Goal: Find specific page/section: Find specific page/section

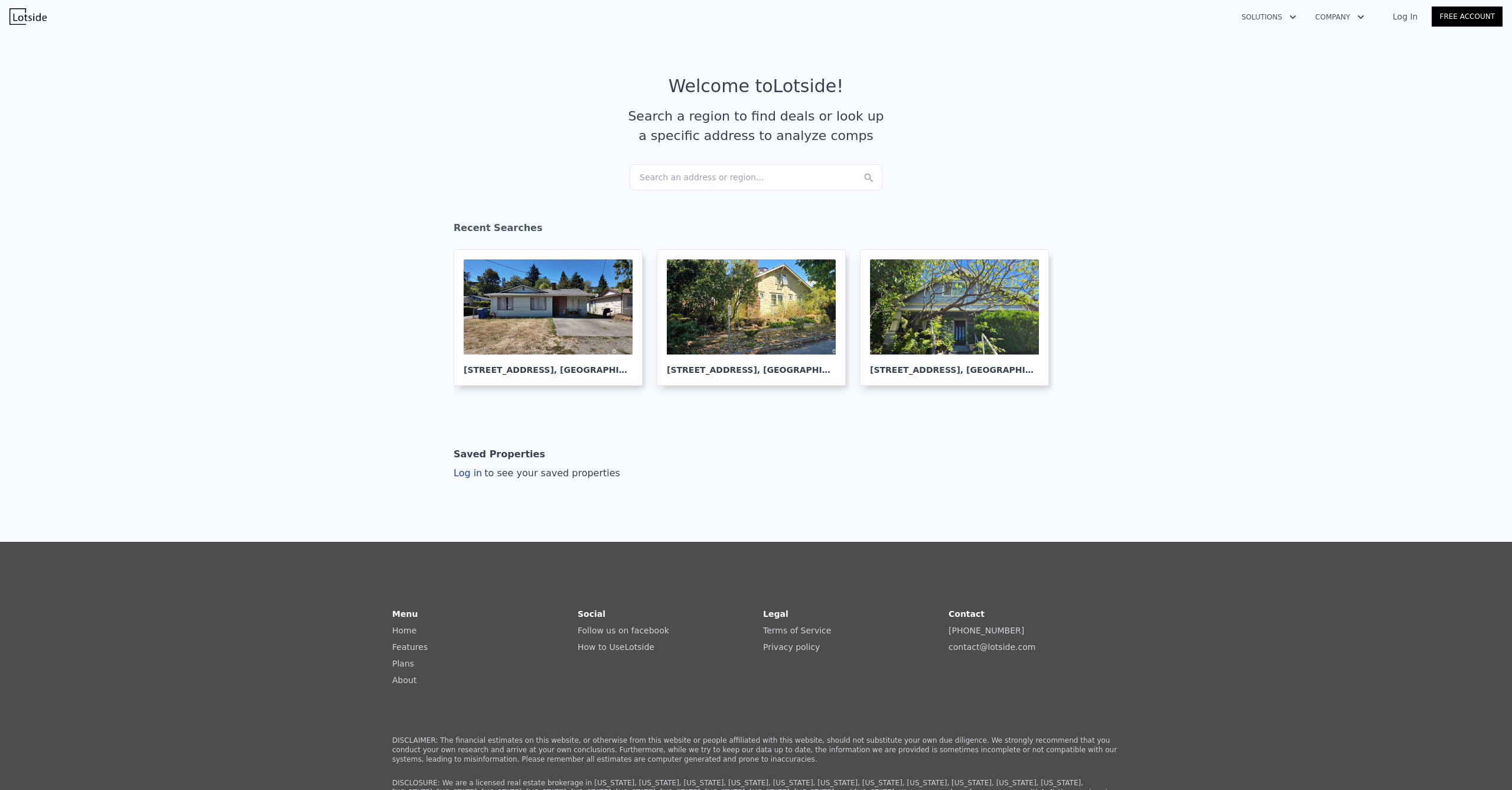
click at [1415, 22] on link "Log In" at bounding box center [1405, 16] width 53 height 12
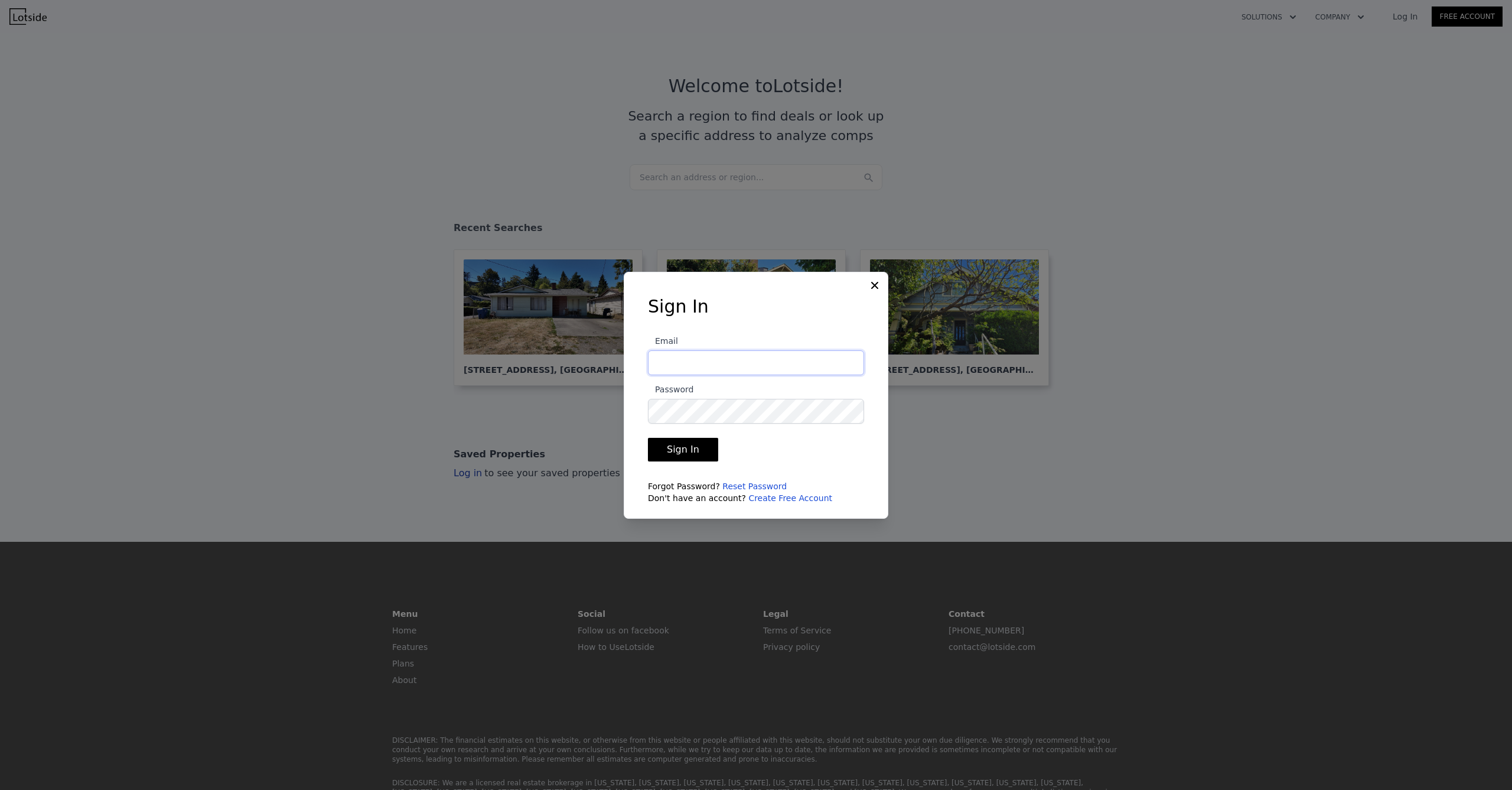
type input "[EMAIL_ADDRESS][DOMAIN_NAME]"
click at [681, 449] on button "Sign In" at bounding box center [683, 449] width 70 height 24
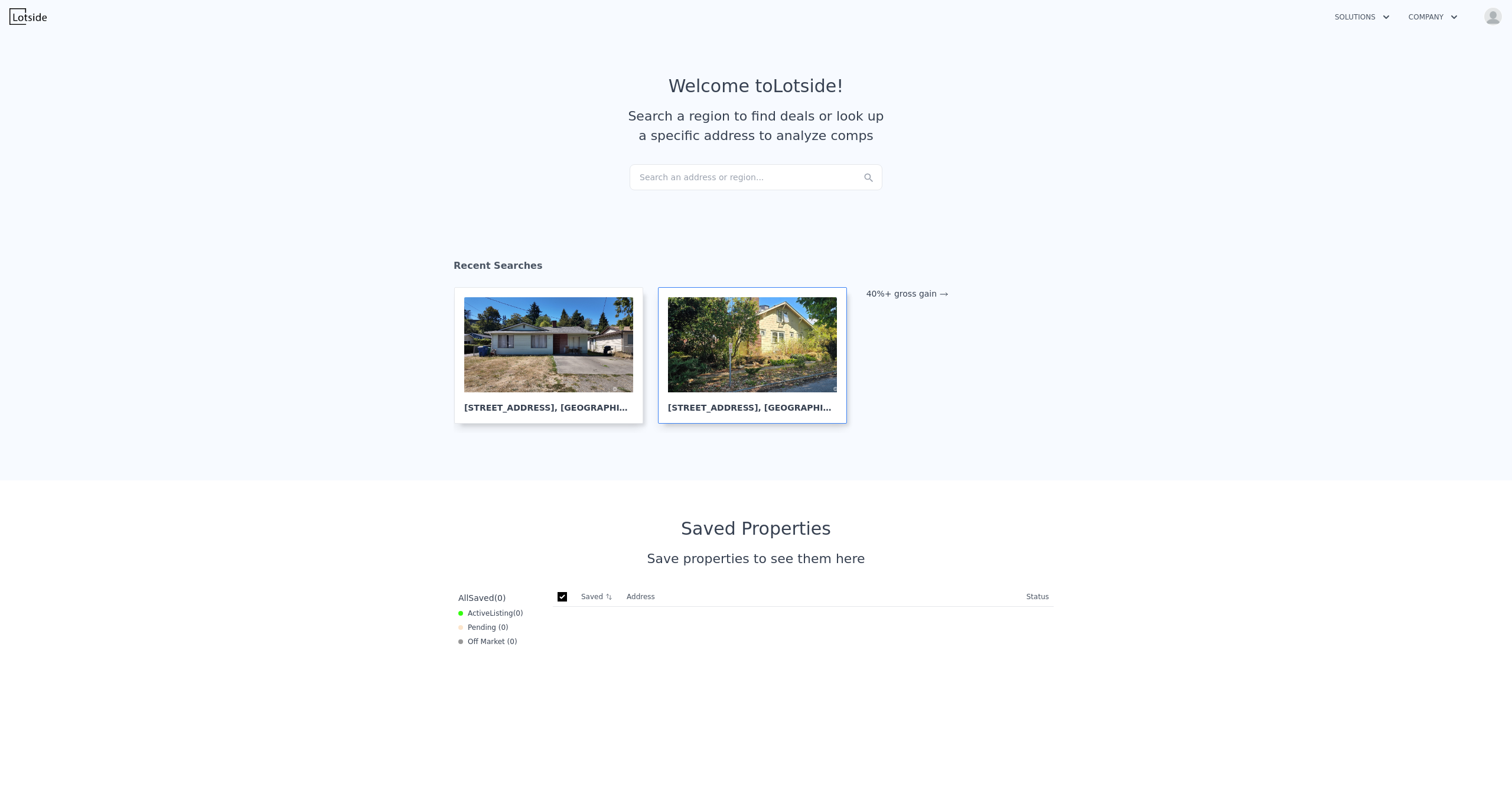
checkbox input "true"
click at [701, 173] on div "Search an address or region..." at bounding box center [756, 177] width 253 height 26
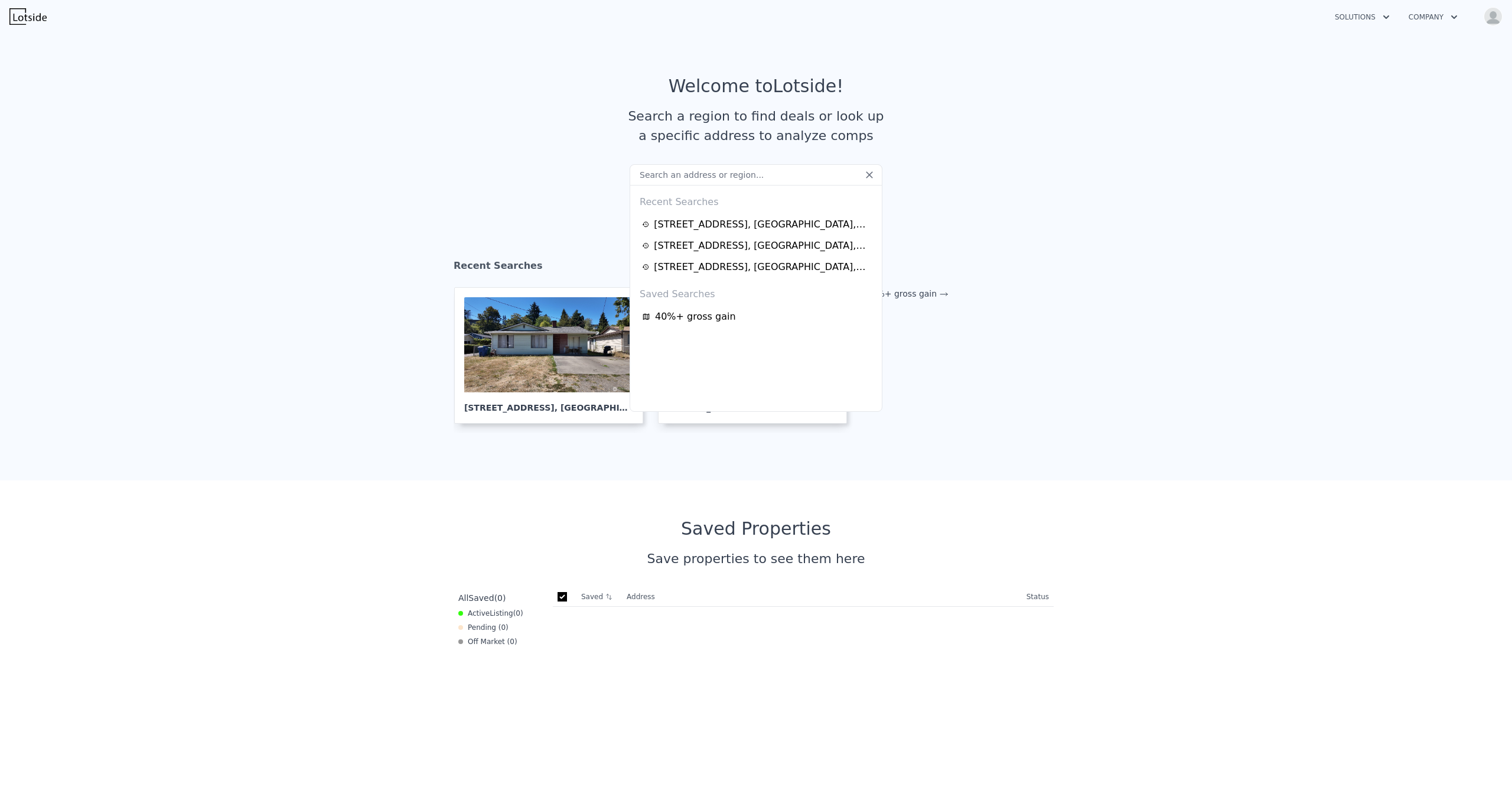
click at [584, 159] on article "Welcome to Lotside ! Search a region to find deals or look up a specific addres…" at bounding box center [756, 120] width 756 height 89
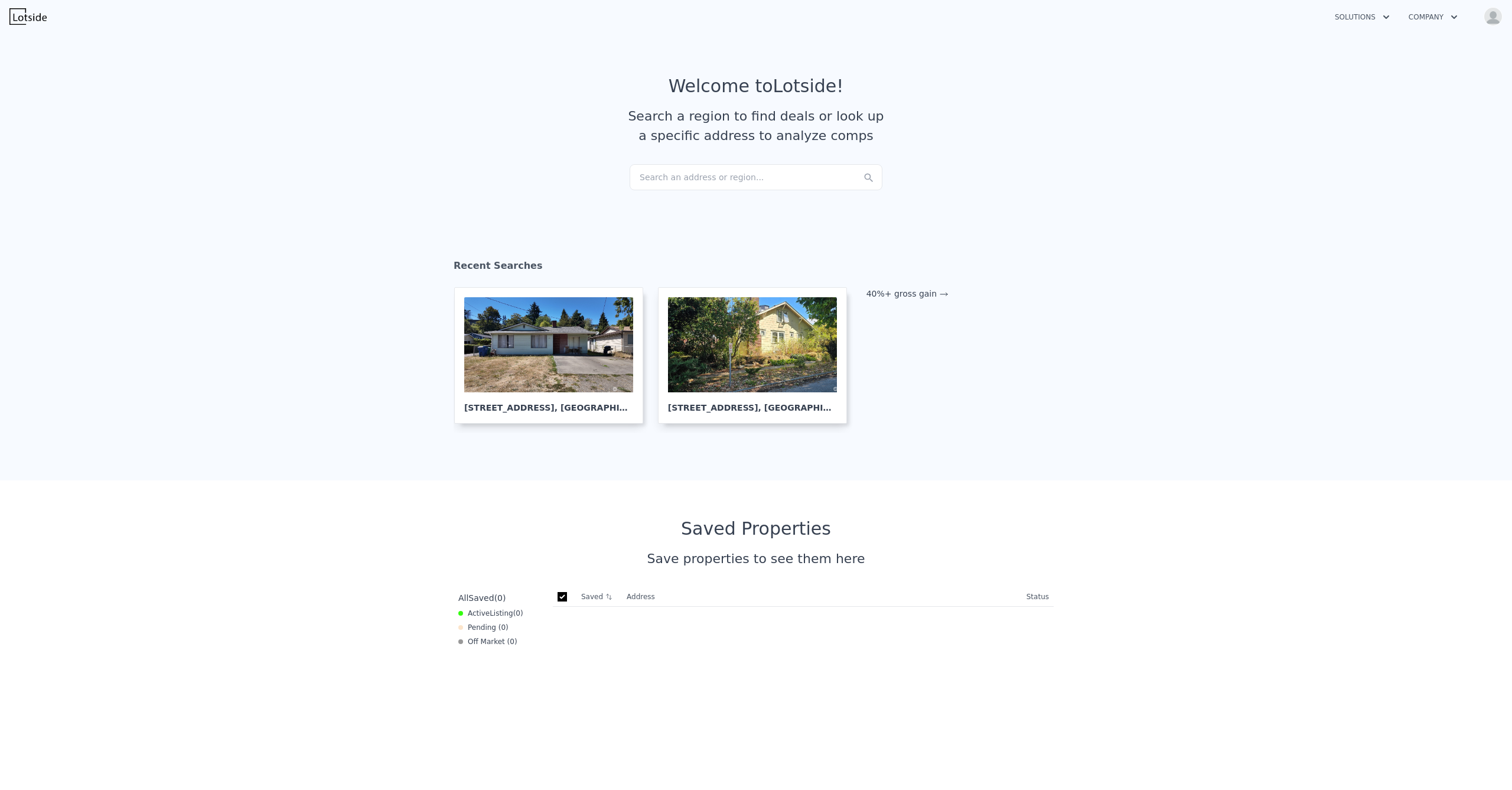
click at [695, 169] on div "Search an address or region..." at bounding box center [756, 177] width 253 height 26
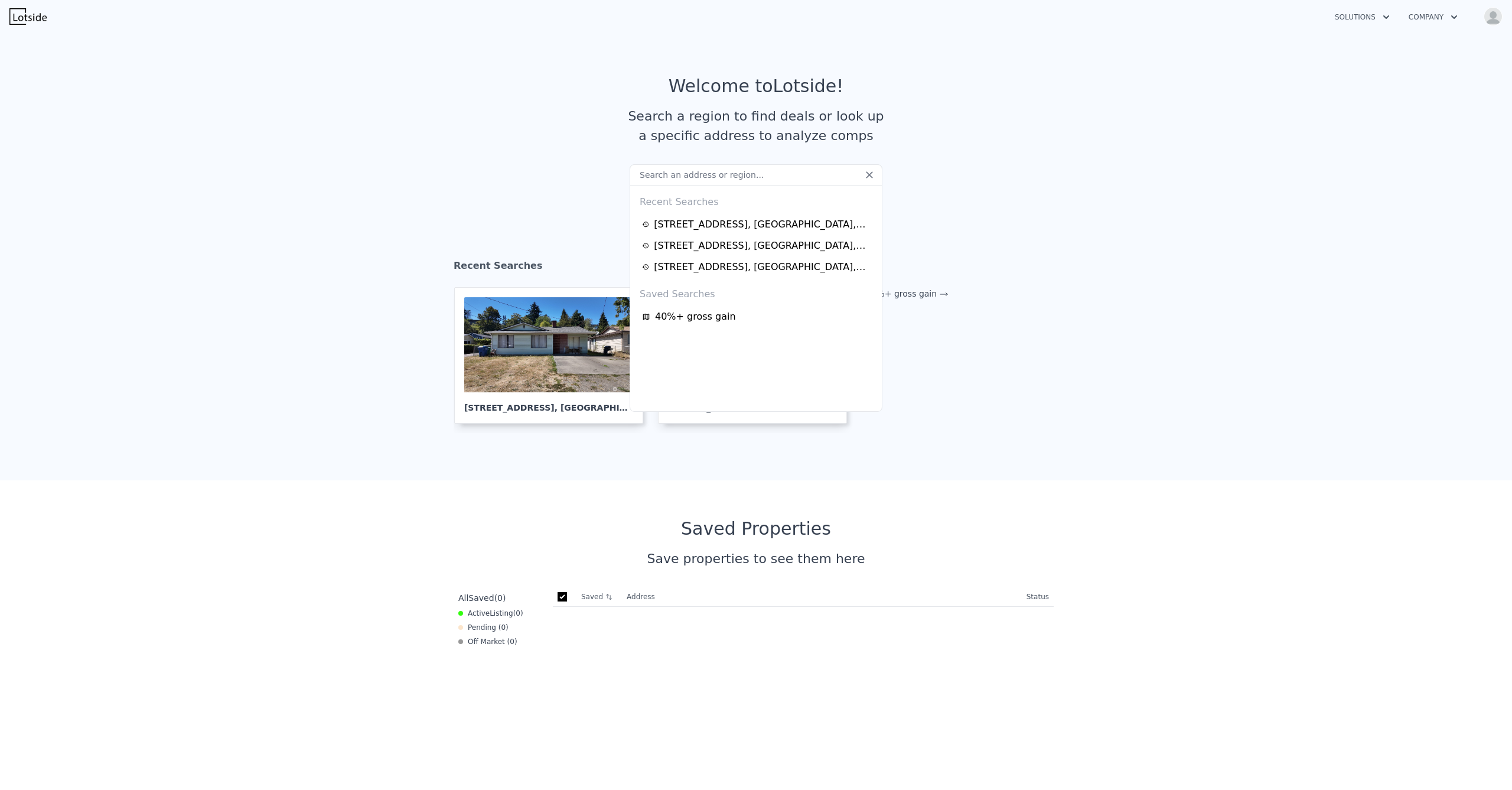
paste input "[STREET_ADDRESS]"
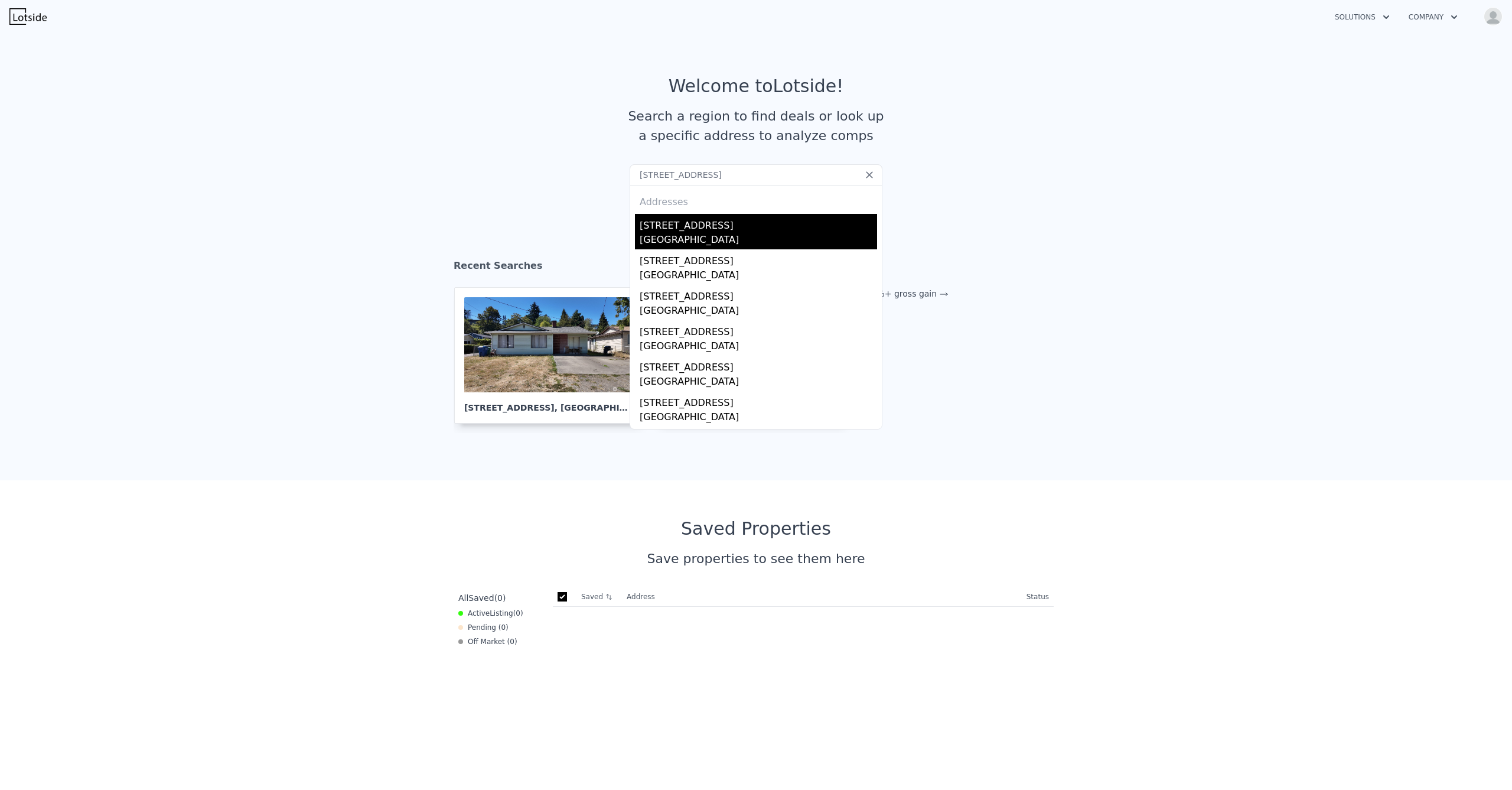
type input "[STREET_ADDRESS]"
click at [682, 230] on div "[STREET_ADDRESS]" at bounding box center [758, 224] width 238 height 19
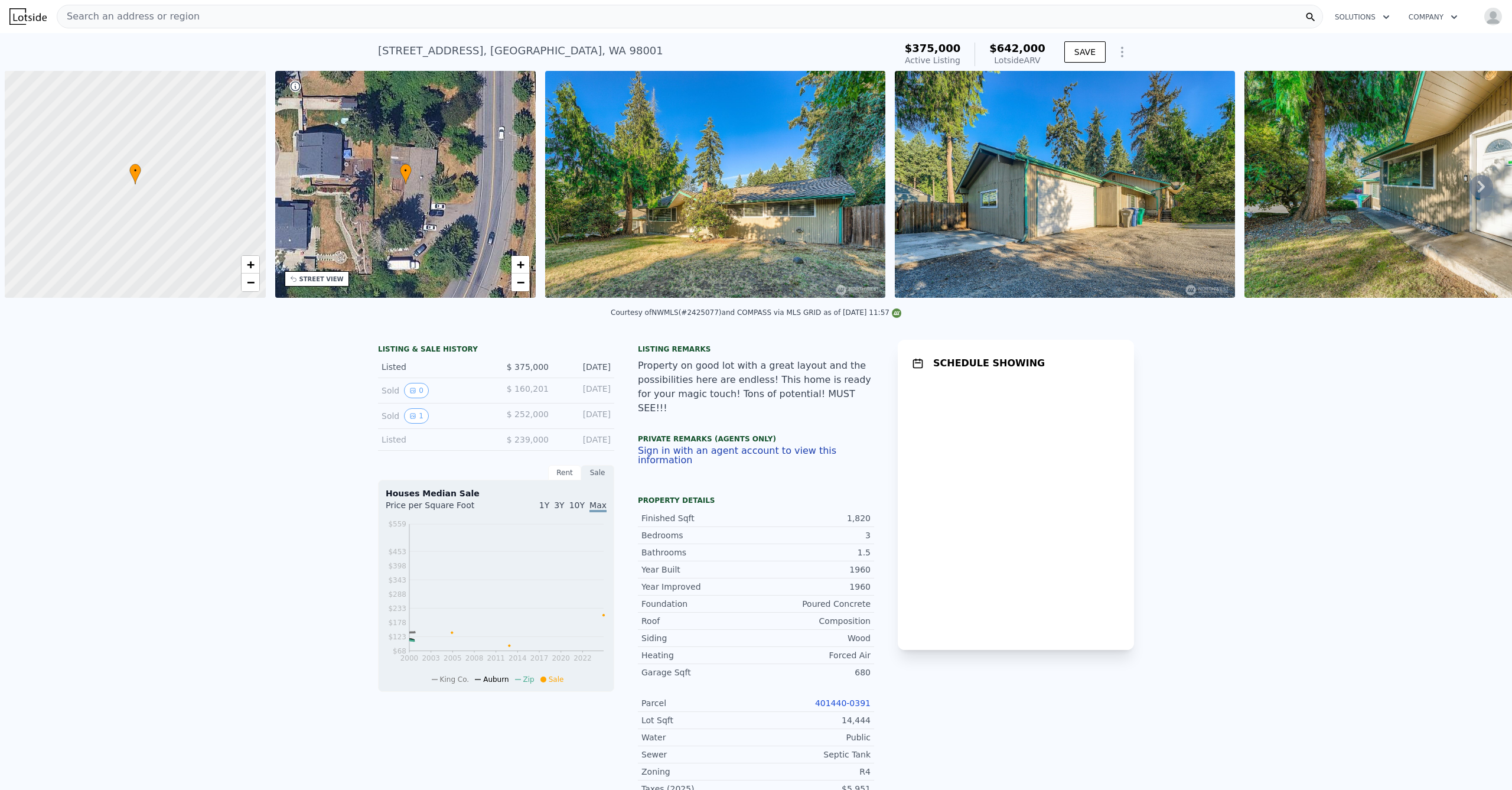
scroll to position [0, 5]
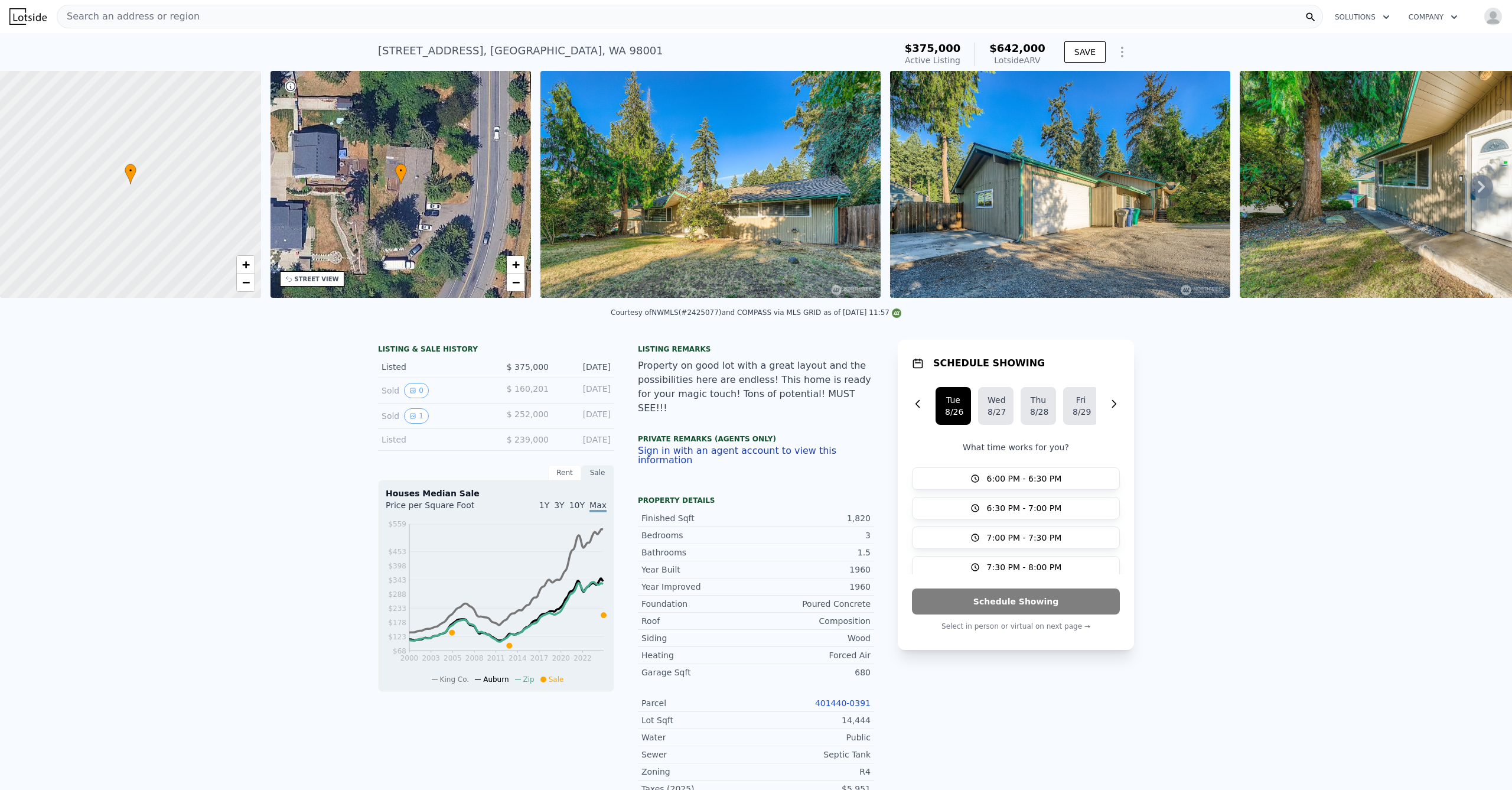
click at [676, 214] on img at bounding box center [710, 184] width 340 height 227
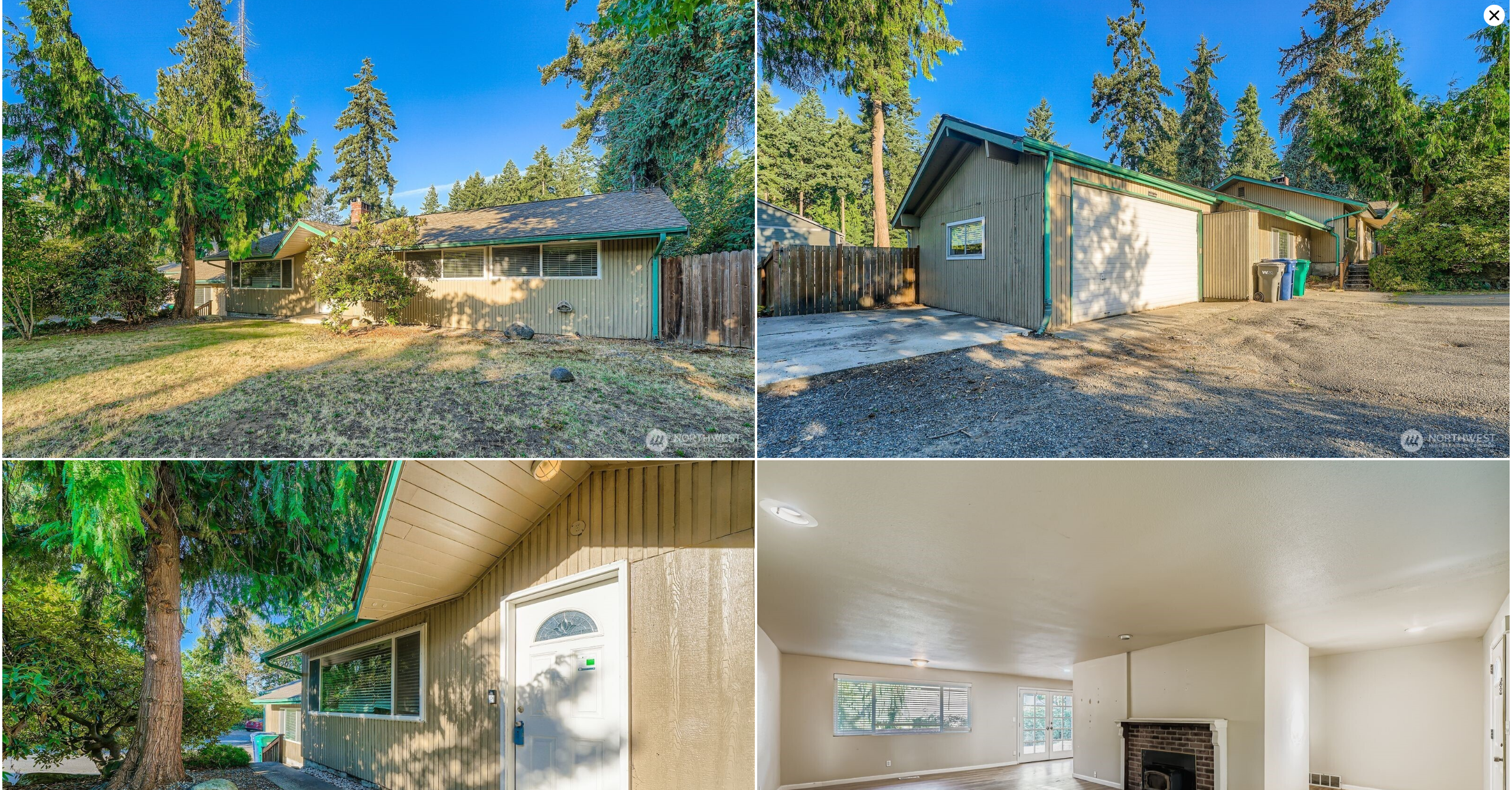
scroll to position [0, 0]
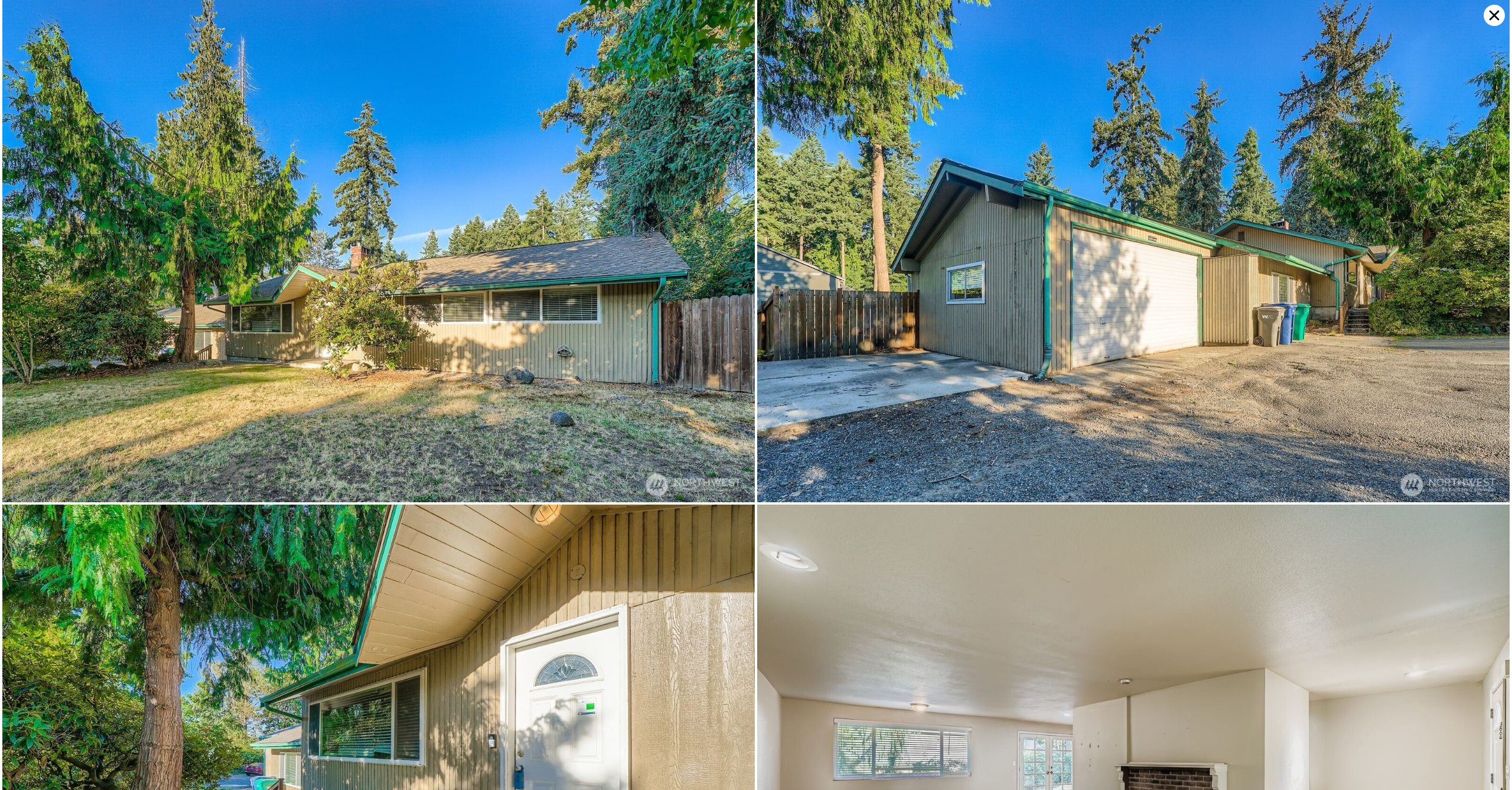
click at [1499, 10] on icon at bounding box center [1494, 15] width 21 height 21
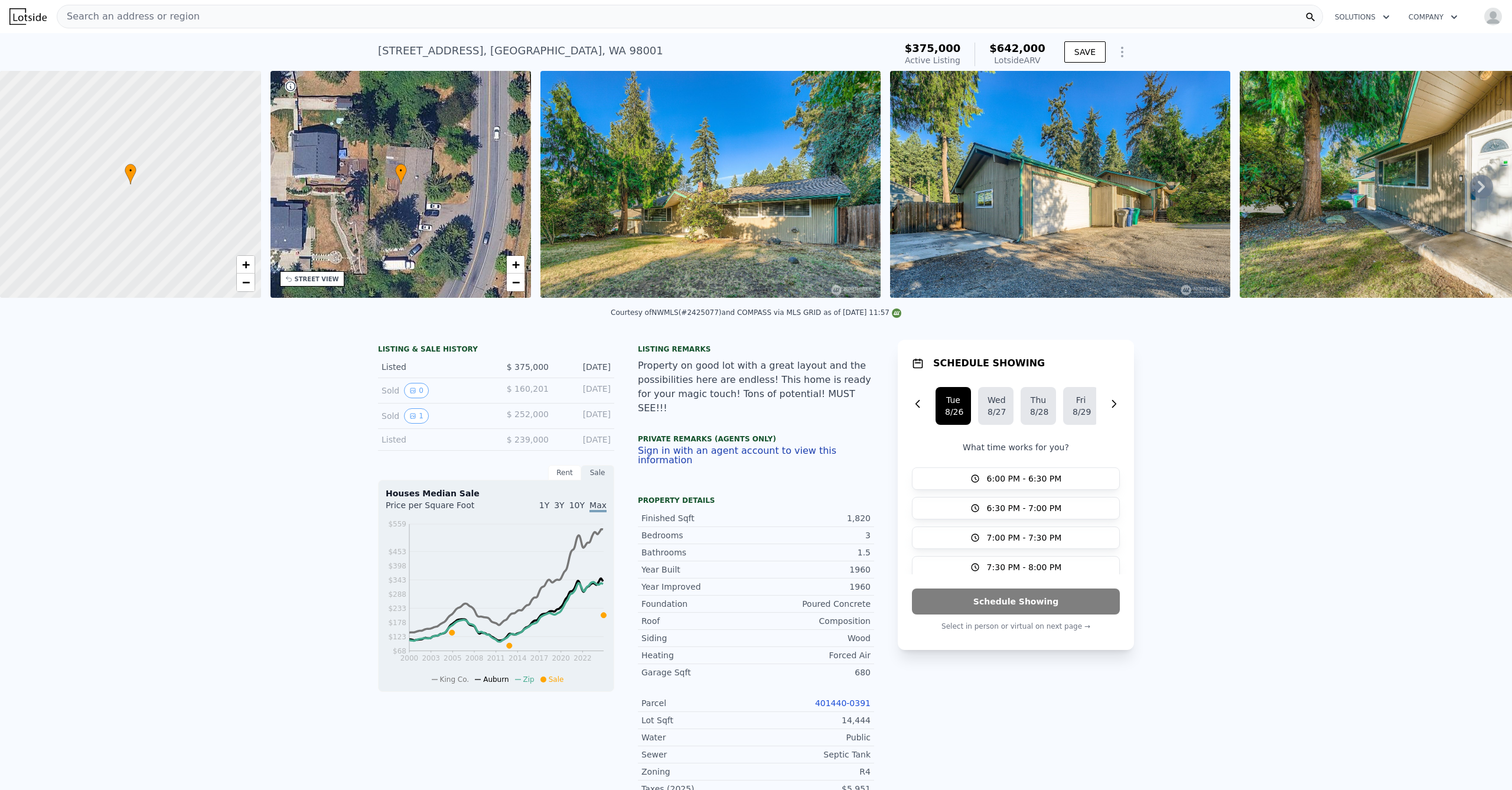
click at [645, 217] on img at bounding box center [710, 184] width 340 height 227
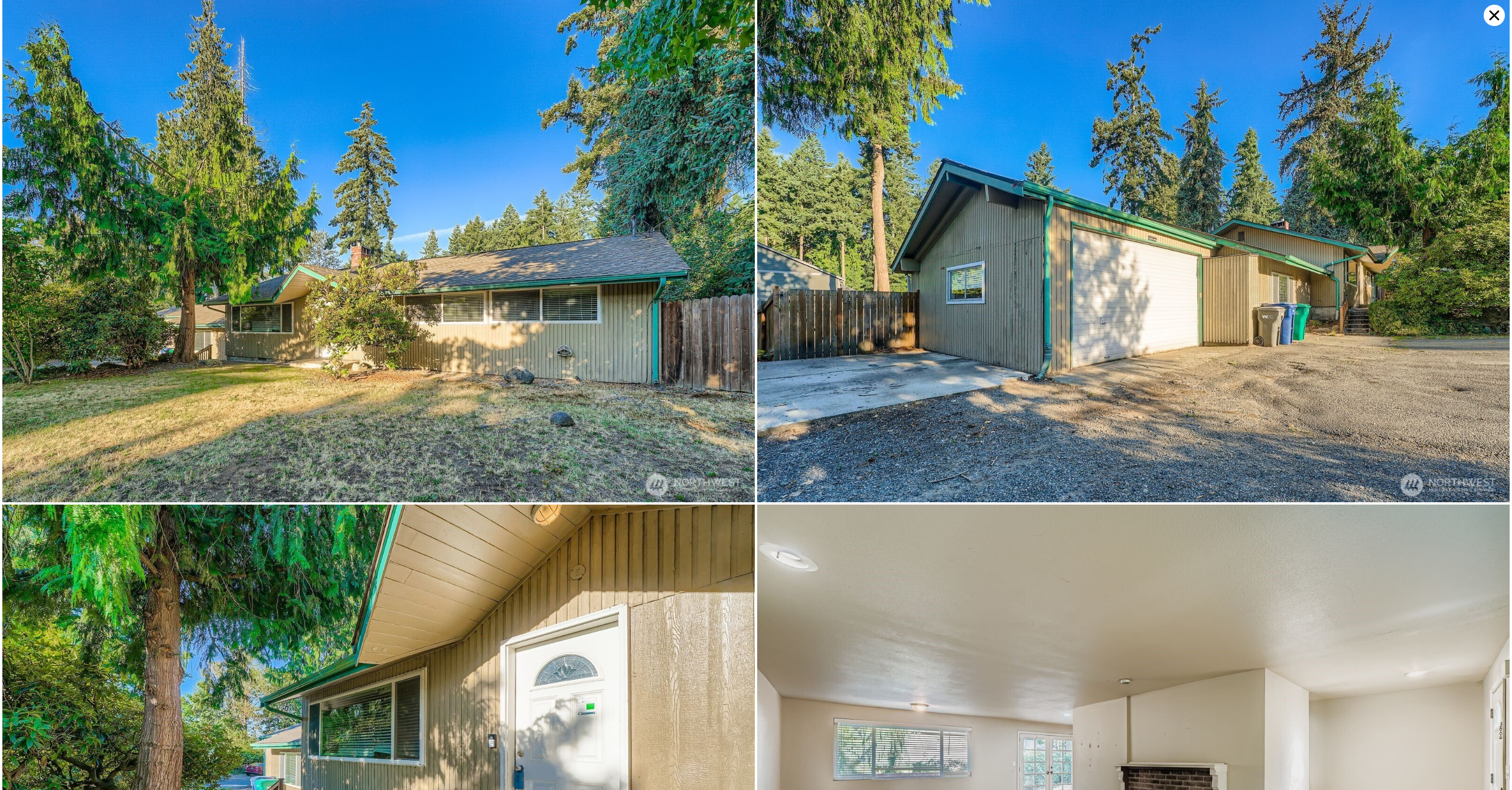
click at [1497, 17] on icon at bounding box center [1494, 15] width 21 height 21
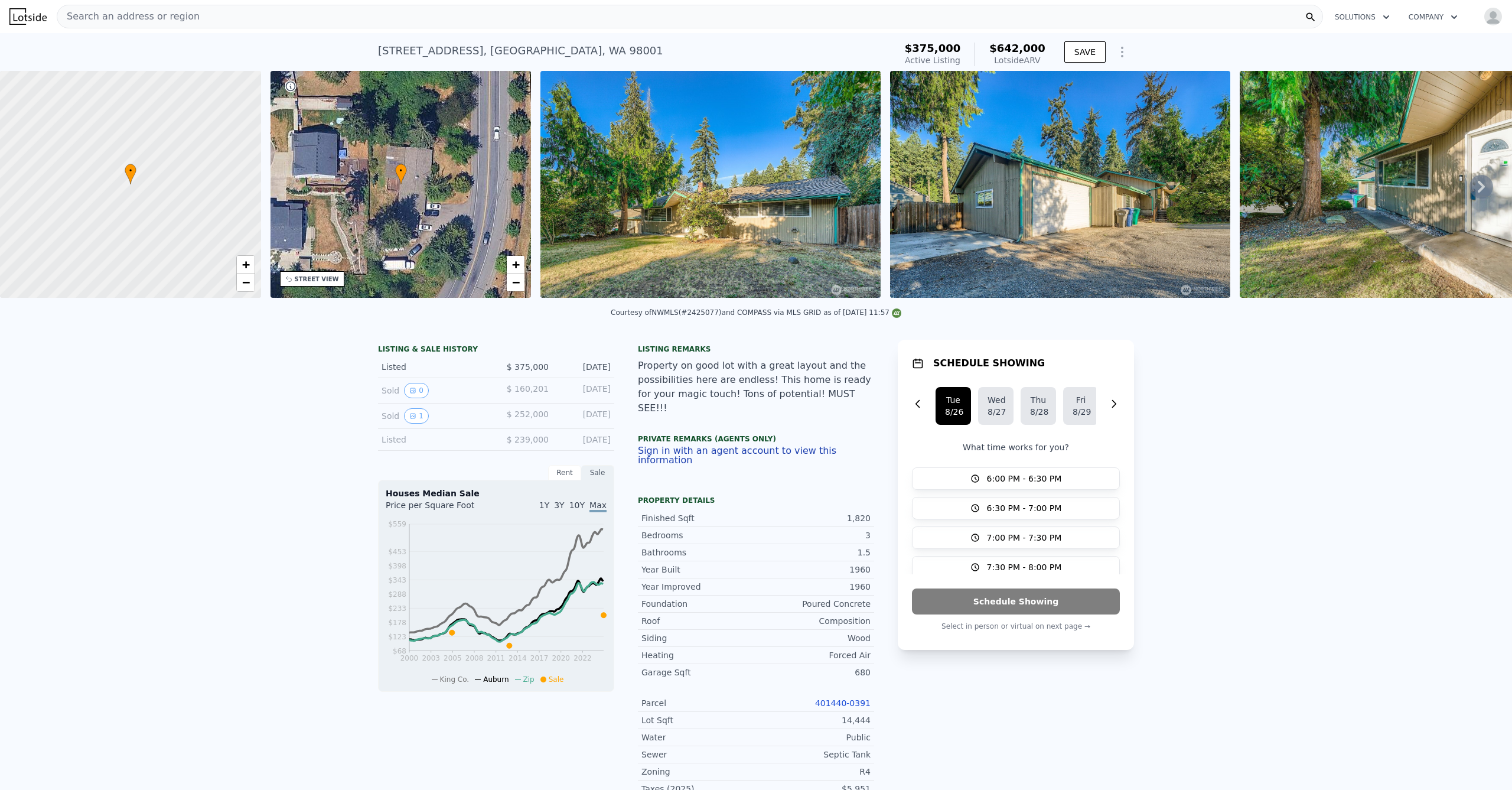
click at [607, 224] on img at bounding box center [710, 184] width 340 height 227
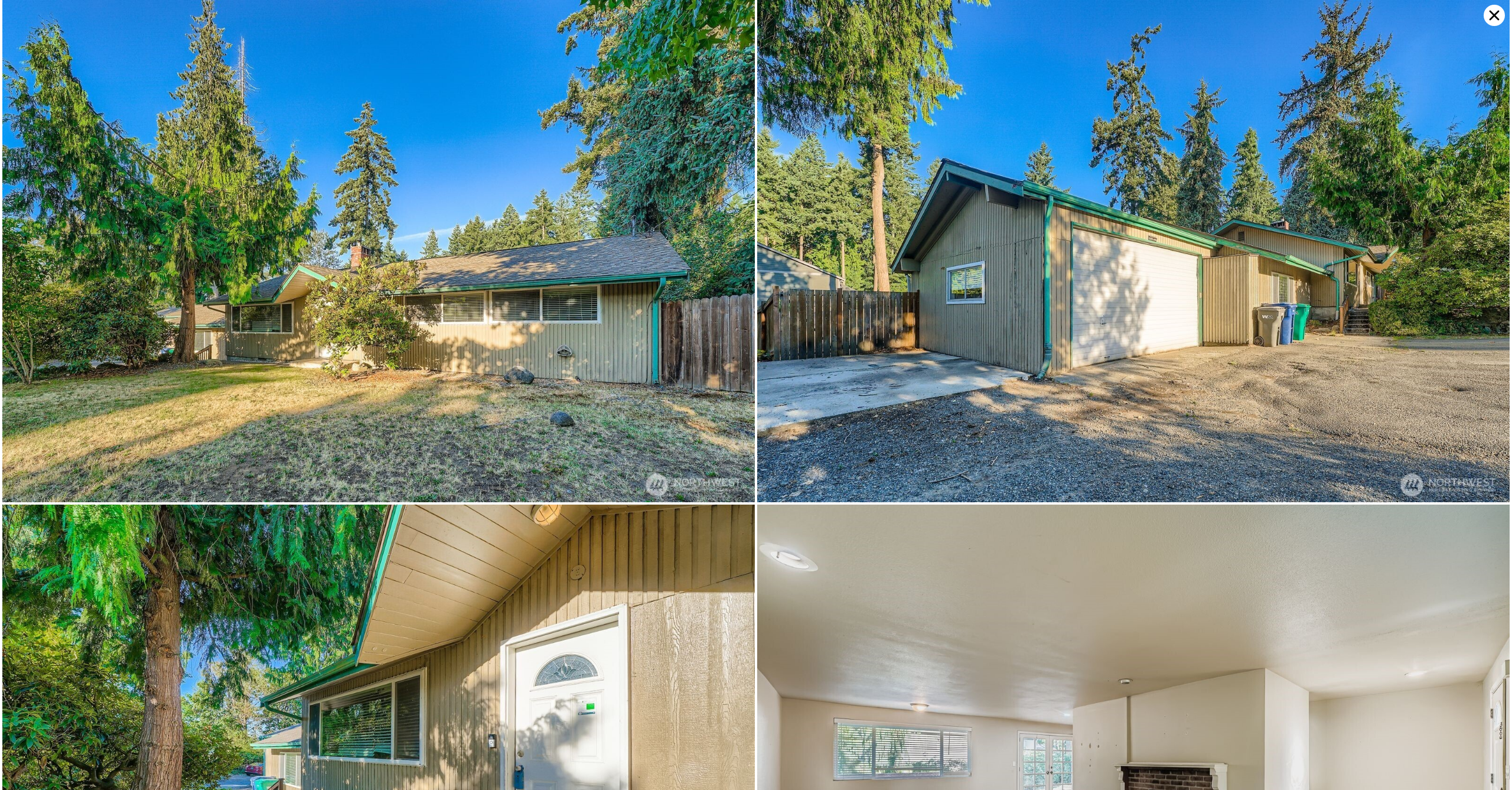
click at [1496, 12] on icon at bounding box center [1494, 15] width 21 height 21
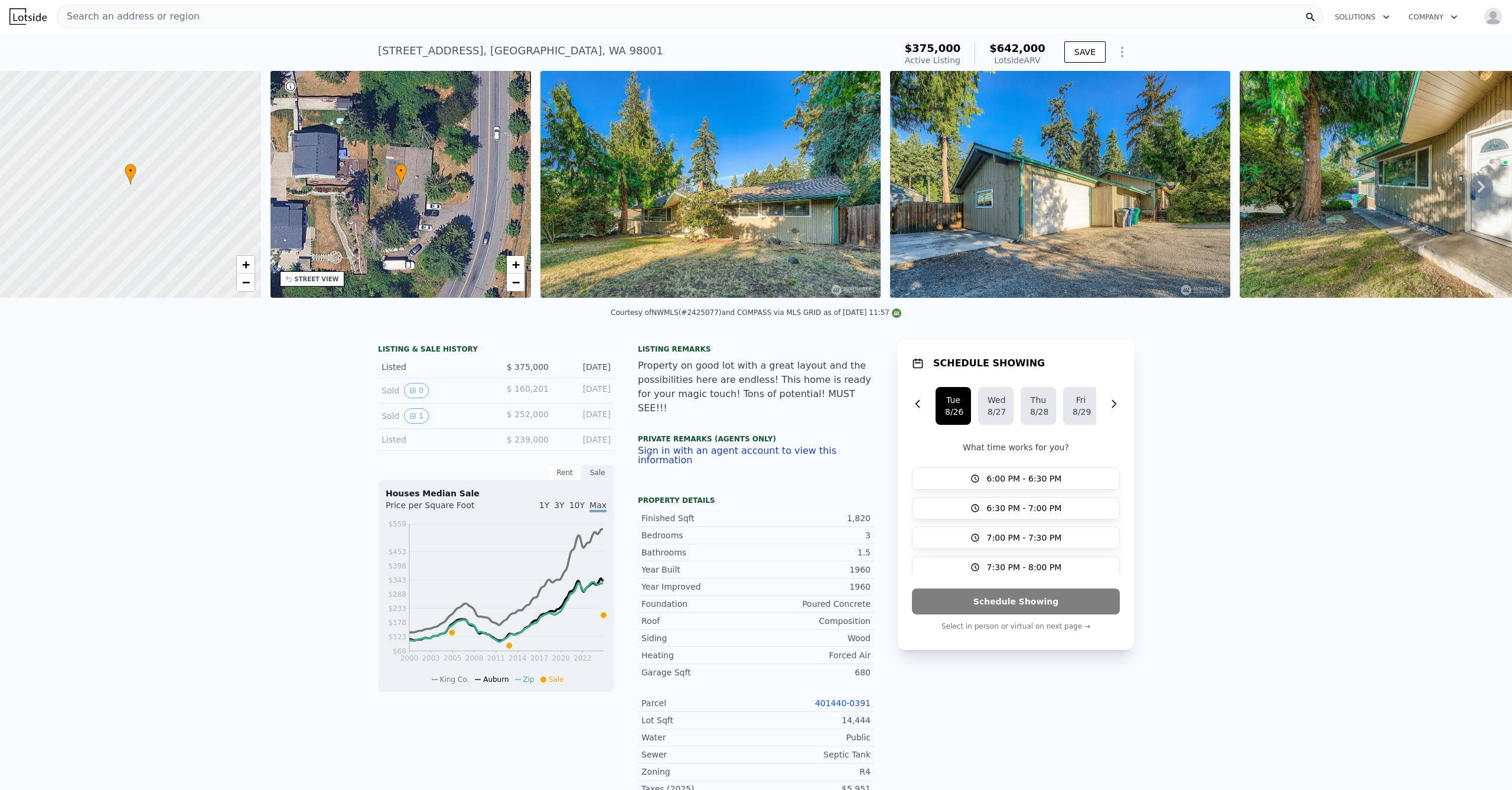
click at [674, 201] on img at bounding box center [710, 184] width 340 height 227
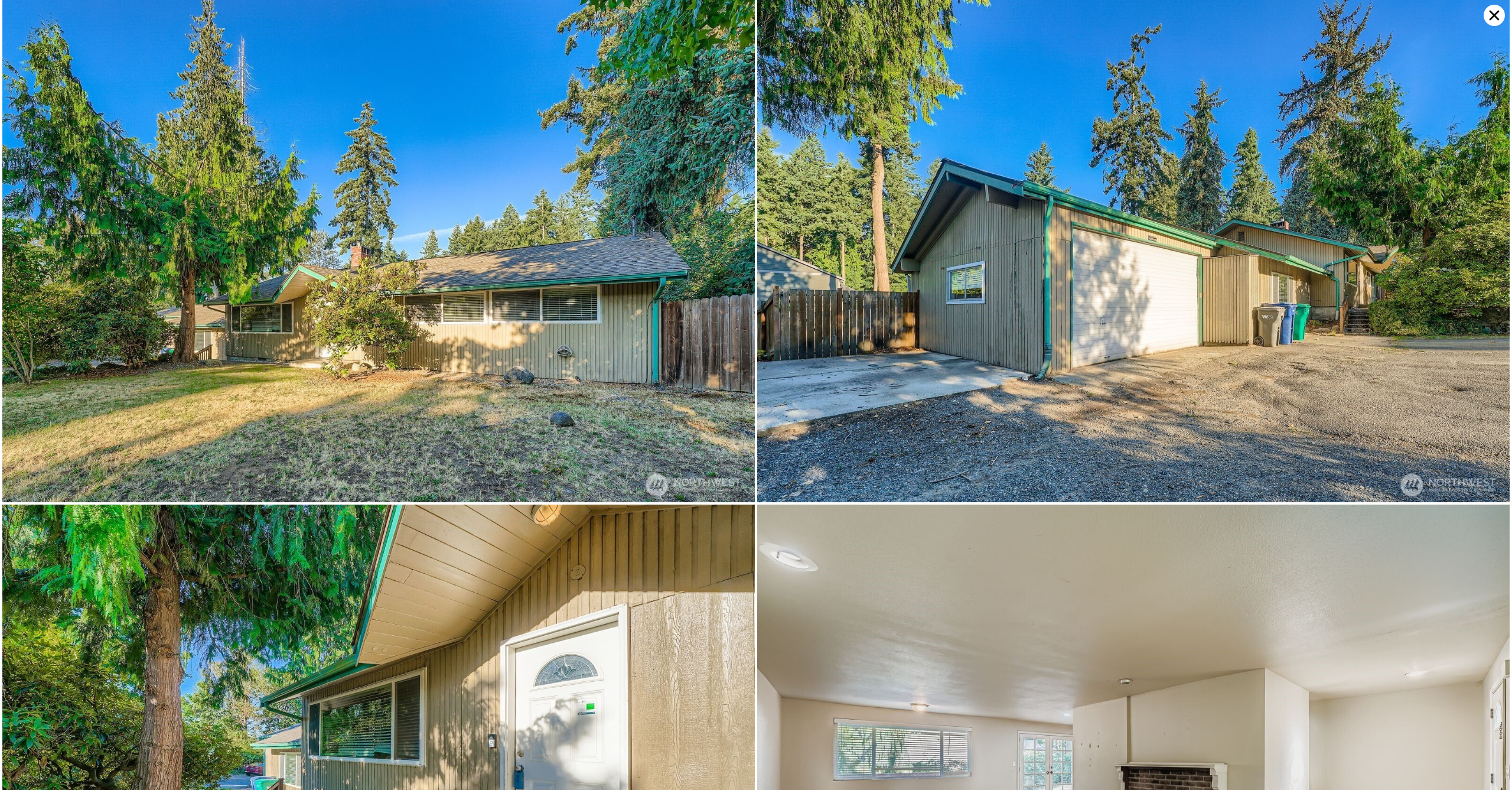
click at [1494, 19] on icon at bounding box center [1494, 15] width 21 height 21
